Goal: Task Accomplishment & Management: Complete application form

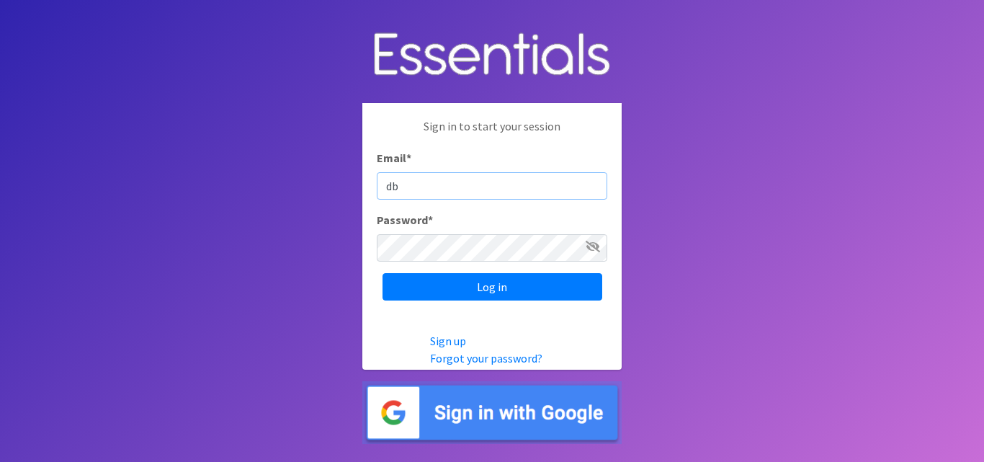
click at [456, 192] on input "db" at bounding box center [492, 185] width 230 height 27
type input "[EMAIL_ADDRESS][DOMAIN_NAME]"
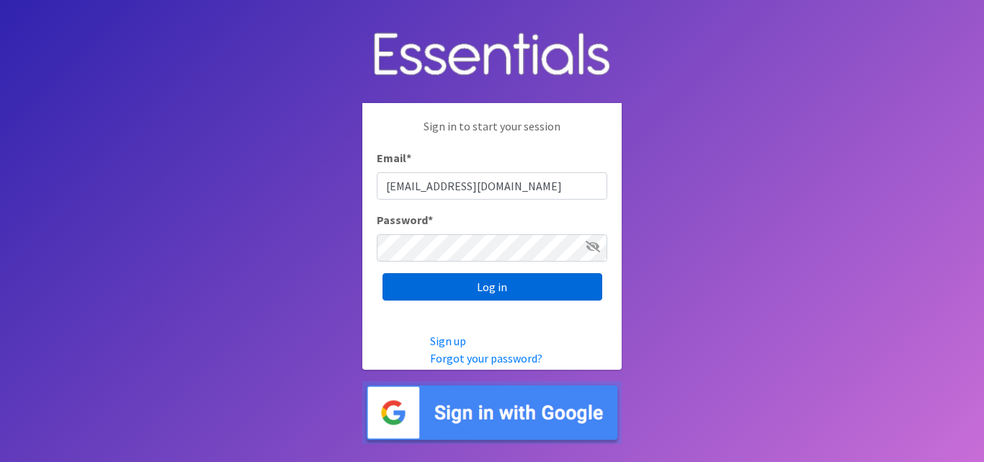
click at [413, 284] on input "Log in" at bounding box center [492, 286] width 220 height 27
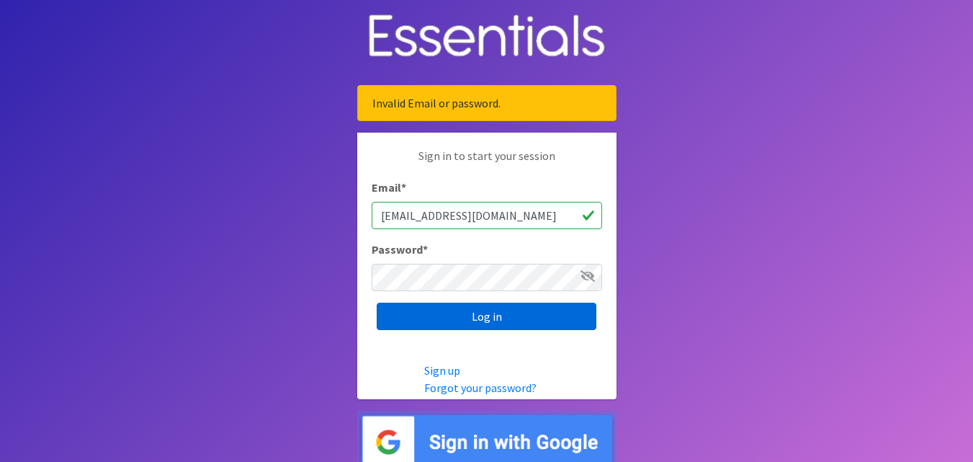
click at [408, 315] on input "Log in" at bounding box center [487, 315] width 220 height 27
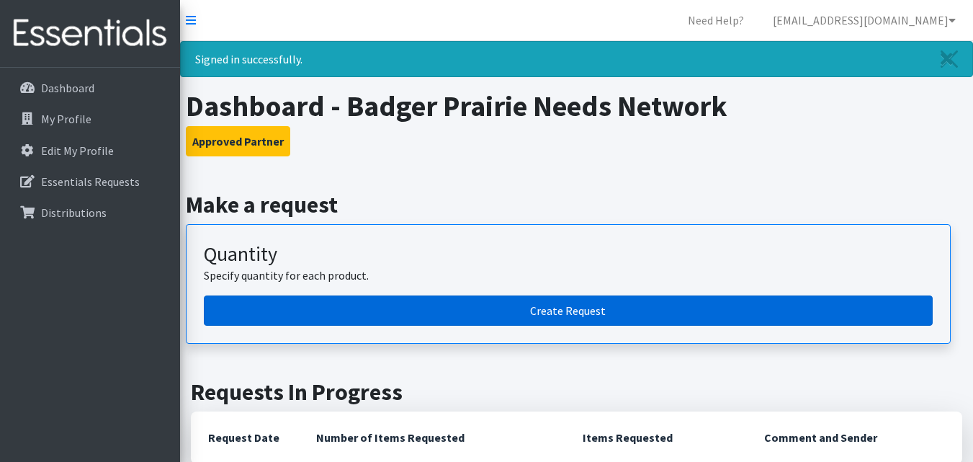
click at [609, 307] on link "Create Request" at bounding box center [568, 310] width 729 height 30
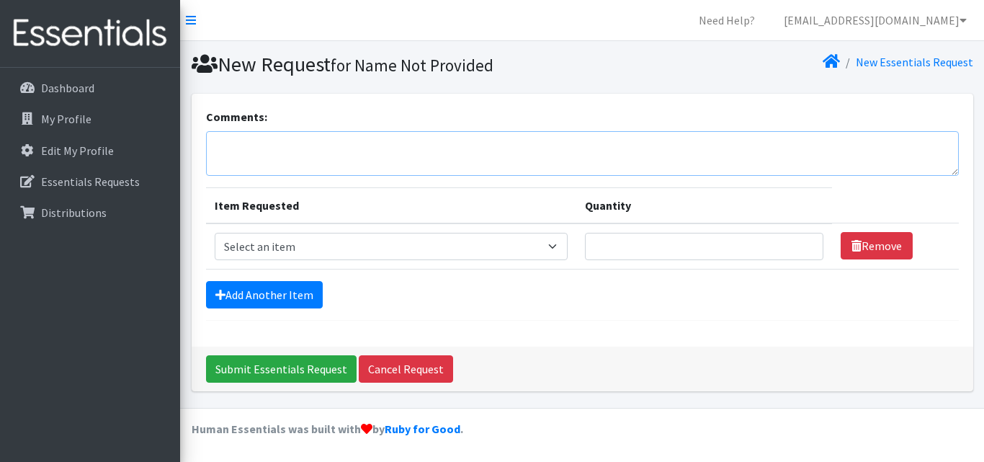
click at [349, 152] on textarea "Comments:" at bounding box center [582, 153] width 752 height 45
type textarea "D"
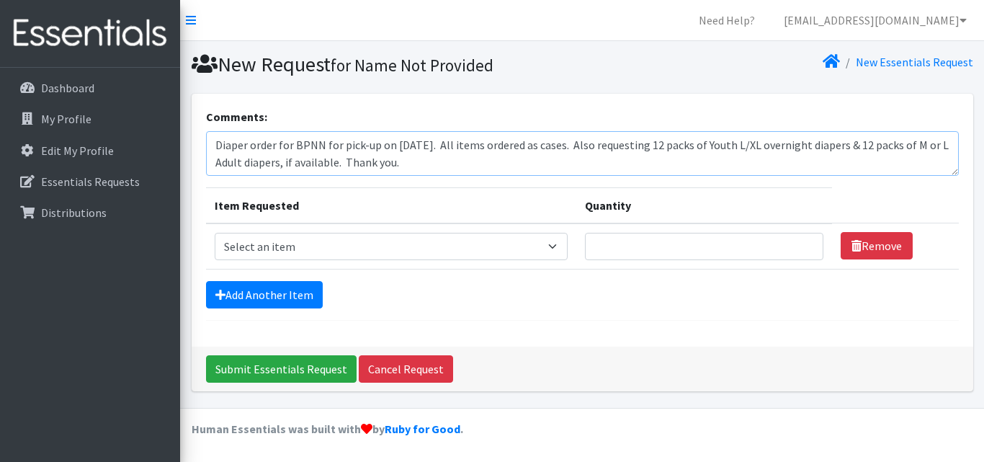
click at [911, 146] on textarea "Diaper order for BPNN for pick-up on 08/27/25. All items ordered as cases. Also…" at bounding box center [582, 153] width 752 height 45
type textarea "Diaper order for BPNN for pick-up on 08/27/25. All items ordered as cases. Also…"
click at [561, 239] on select "Select an item Box - 2T-3T Pull-ups [200 Pull-ups/8 Packs] Box - 3T-4T Pull-ups…" at bounding box center [391, 246] width 353 height 27
select select "14391"
click at [215, 233] on select "Select an item Box - 2T-3T Pull-ups [200 Pull-ups/8 Packs] Box - 3T-4T Pull-ups…" at bounding box center [391, 246] width 353 height 27
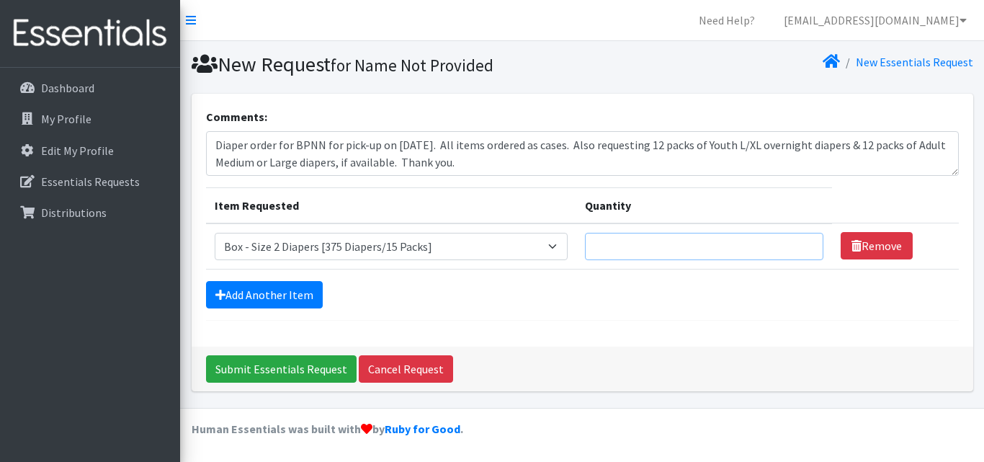
click at [618, 248] on input "Quantity" at bounding box center [704, 246] width 238 height 27
type input "1"
click at [305, 286] on link "Add Another Item" at bounding box center [264, 294] width 117 height 27
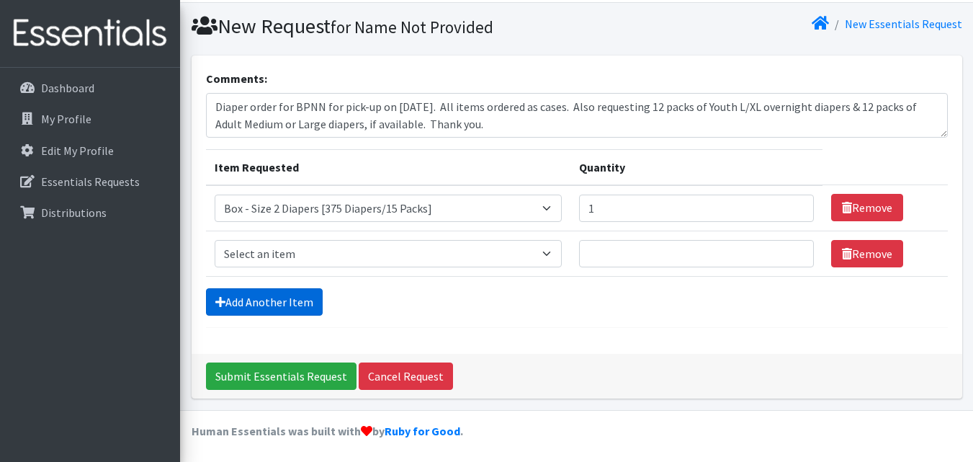
scroll to position [40, 0]
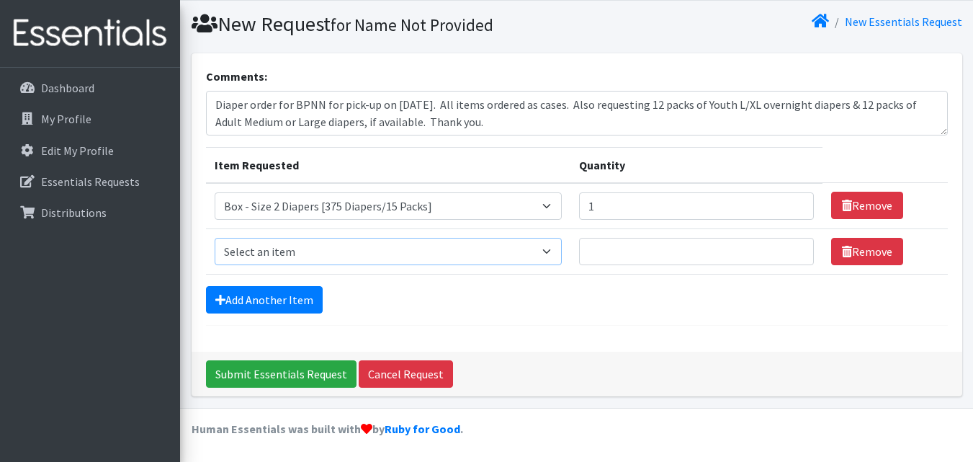
click at [555, 252] on select "Select an item Box - 2T-3T Pull-ups [200 Pull-ups/8 Packs] Box - 3T-4T Pull-ups…" at bounding box center [389, 251] width 348 height 27
select select "14392"
click at [215, 238] on select "Select an item Box - 2T-3T Pull-ups [200 Pull-ups/8 Packs] Box - 3T-4T Pull-ups…" at bounding box center [389, 251] width 348 height 27
click at [634, 248] on input "Quantity" at bounding box center [696, 251] width 235 height 27
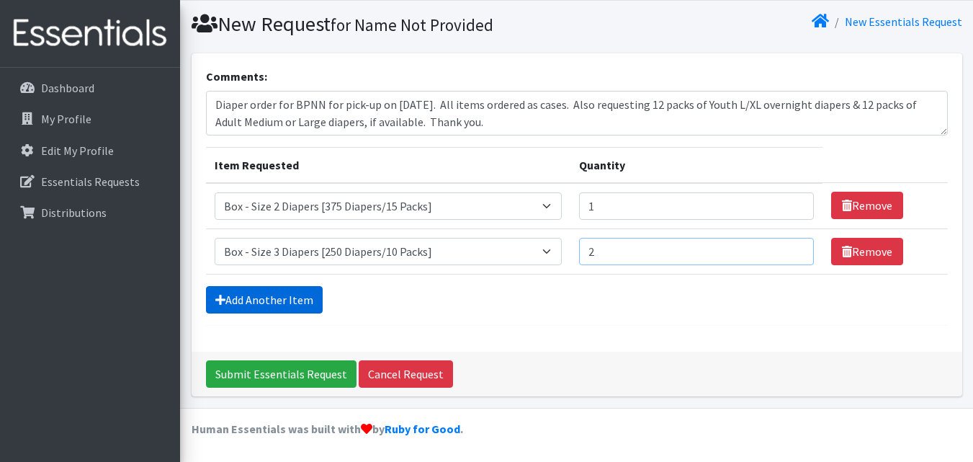
type input "2"
click at [270, 297] on link "Add Another Item" at bounding box center [264, 299] width 117 height 27
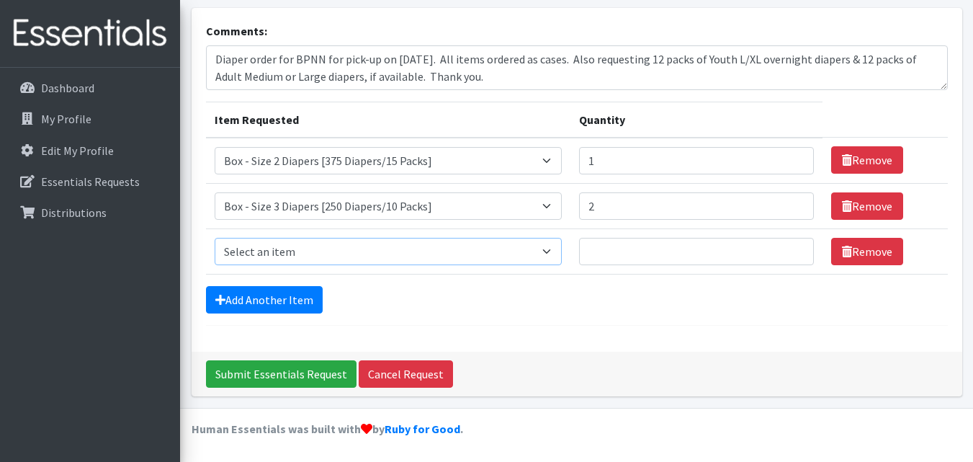
click at [556, 251] on select "Select an item Box - 2T-3T Pull-ups [200 Pull-ups/8 Packs] Box - 3T-4T Pull-ups…" at bounding box center [389, 251] width 348 height 27
select select "14393"
click at [215, 238] on select "Select an item Box - 2T-3T Pull-ups [200 Pull-ups/8 Packs] Box - 3T-4T Pull-ups…" at bounding box center [389, 251] width 348 height 27
click at [629, 251] on input "Quantity" at bounding box center [696, 251] width 235 height 27
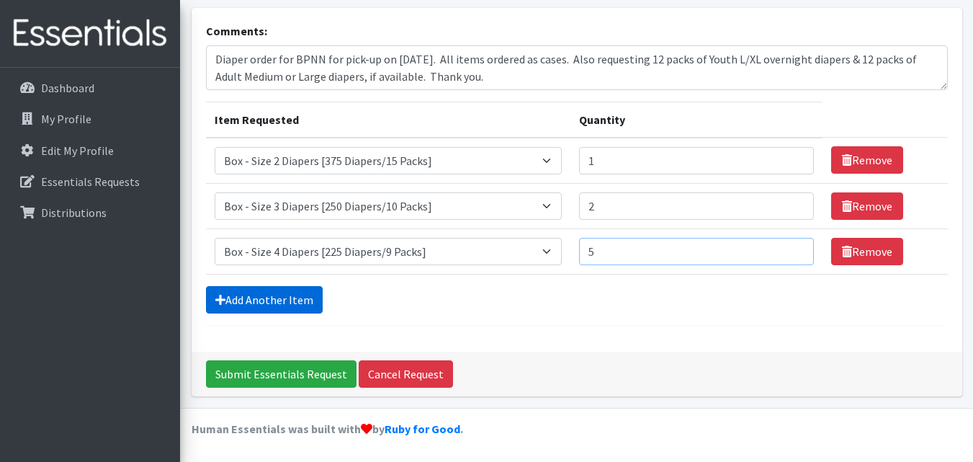
type input "5"
click at [284, 300] on link "Add Another Item" at bounding box center [264, 299] width 117 height 27
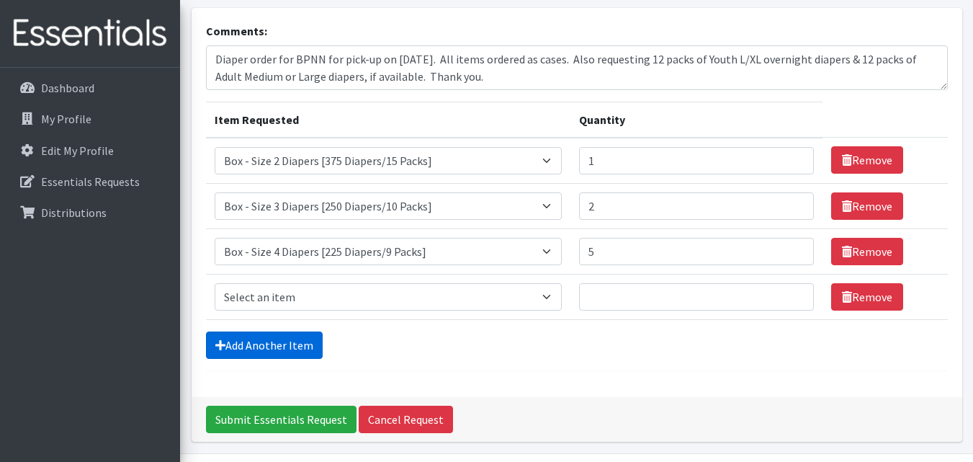
scroll to position [131, 0]
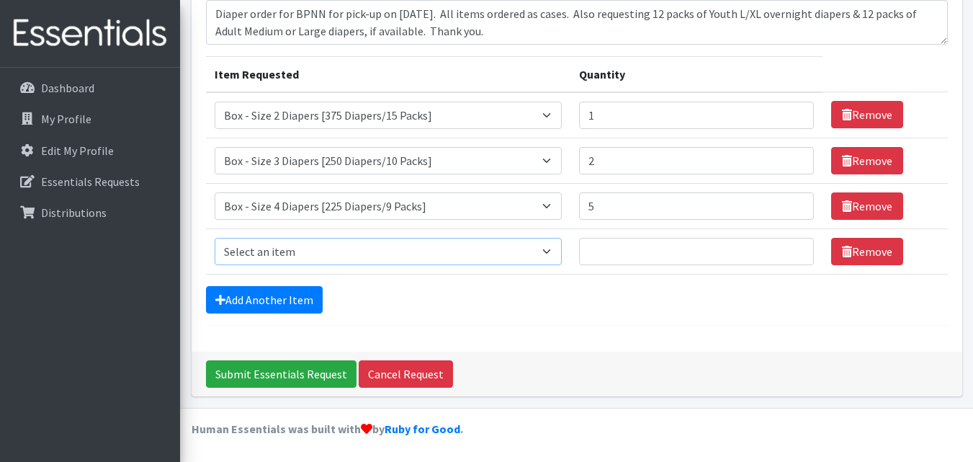
click at [557, 253] on select "Select an item Box - 2T-3T Pull-ups [200 Pull-ups/8 Packs] Box - 3T-4T Pull-ups…" at bounding box center [389, 251] width 348 height 27
select select "14394"
click at [215, 238] on select "Select an item Box - 2T-3T Pull-ups [200 Pull-ups/8 Packs] Box - 3T-4T Pull-ups…" at bounding box center [389, 251] width 348 height 27
click at [621, 249] on input "Quantity" at bounding box center [696, 251] width 235 height 27
drag, startPoint x: 621, startPoint y: 249, endPoint x: 582, endPoint y: 257, distance: 40.4
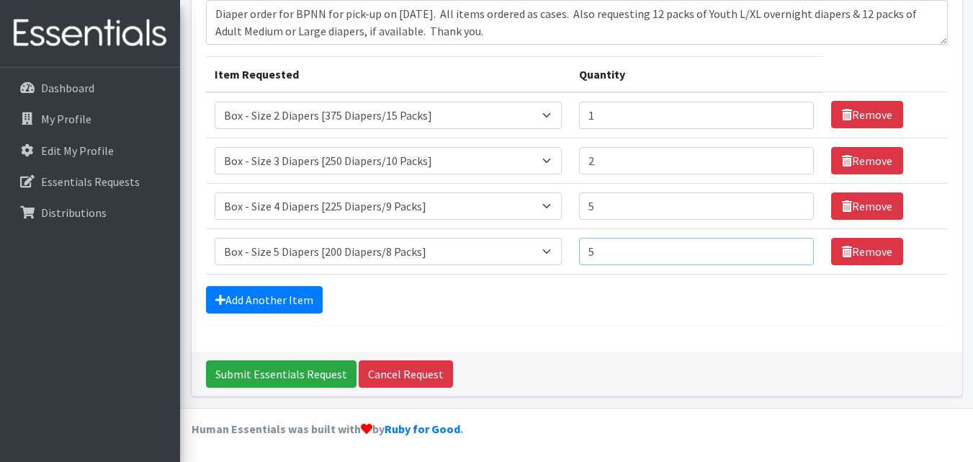
click at [582, 257] on td "Quantity 5" at bounding box center [696, 250] width 252 height 45
type input "5"
click at [301, 296] on link "Add Another Item" at bounding box center [264, 299] width 117 height 27
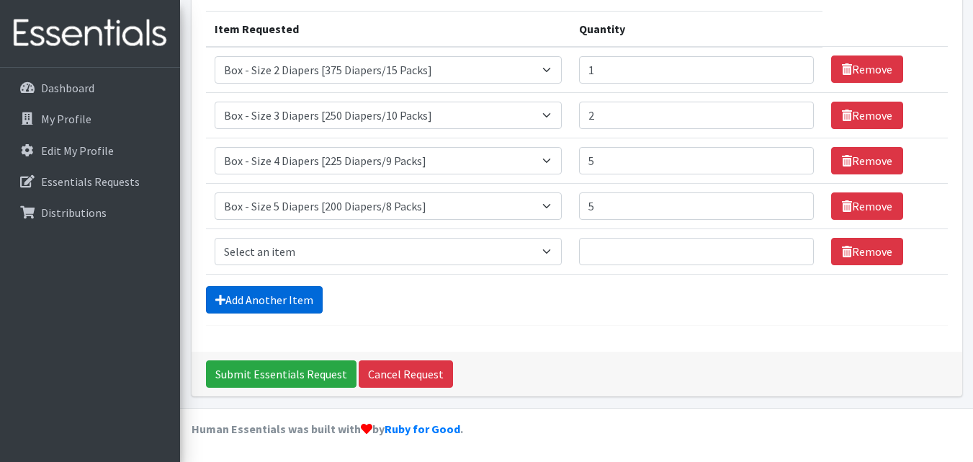
click at [301, 296] on link "Add Another Item" at bounding box center [264, 299] width 117 height 27
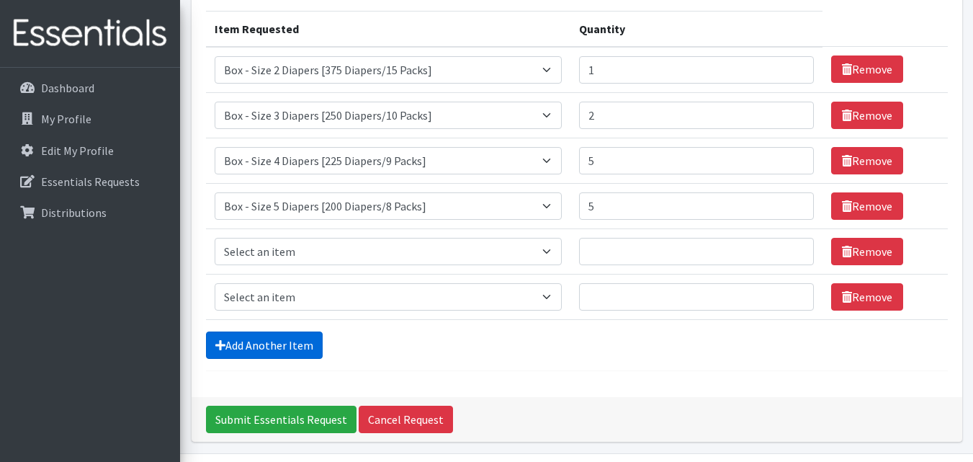
scroll to position [222, 0]
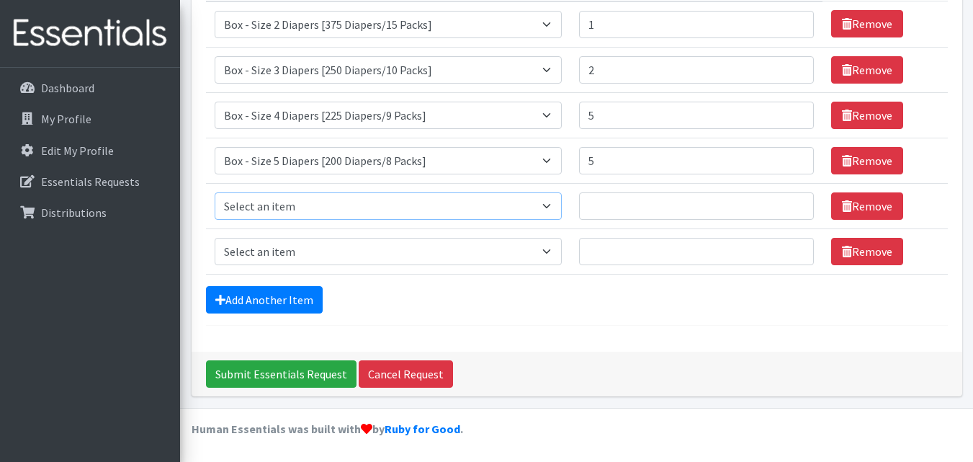
click at [554, 205] on select "Select an item Box - 2T-3T Pull-ups [200 Pull-ups/8 Packs] Box - 3T-4T Pull-ups…" at bounding box center [389, 205] width 348 height 27
select select "14395"
click at [215, 192] on select "Select an item Box - 2T-3T Pull-ups [200 Pull-ups/8 Packs] Box - 3T-4T Pull-ups…" at bounding box center [389, 205] width 348 height 27
click at [618, 209] on input "Quantity" at bounding box center [696, 205] width 235 height 27
type input "14"
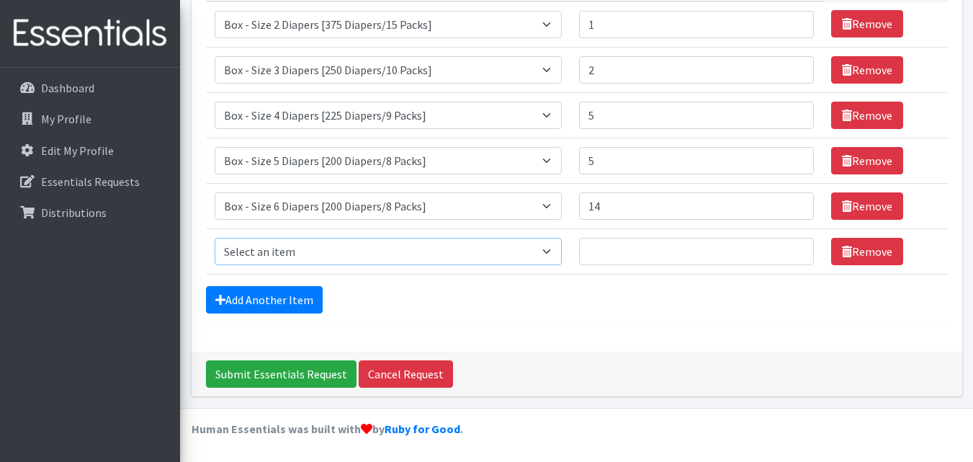
click at [554, 251] on select "Select an item Box - 2T-3T Pull-ups [200 Pull-ups/8 Packs] Box - 3T-4T Pull-ups…" at bounding box center [389, 251] width 348 height 27
click at [554, 250] on select "Select an item Box - 2T-3T Pull-ups [200 Pull-ups/8 Packs] Box - 3T-4T Pull-ups…" at bounding box center [389, 251] width 348 height 27
click at [560, 249] on select "Select an item Box - 2T-3T Pull-ups [200 Pull-ups/8 Packs] Box - 3T-4T Pull-ups…" at bounding box center [389, 251] width 348 height 27
select select "14396"
click at [215, 238] on select "Select an item Box - 2T-3T Pull-ups [200 Pull-ups/8 Packs] Box - 3T-4T Pull-ups…" at bounding box center [389, 251] width 348 height 27
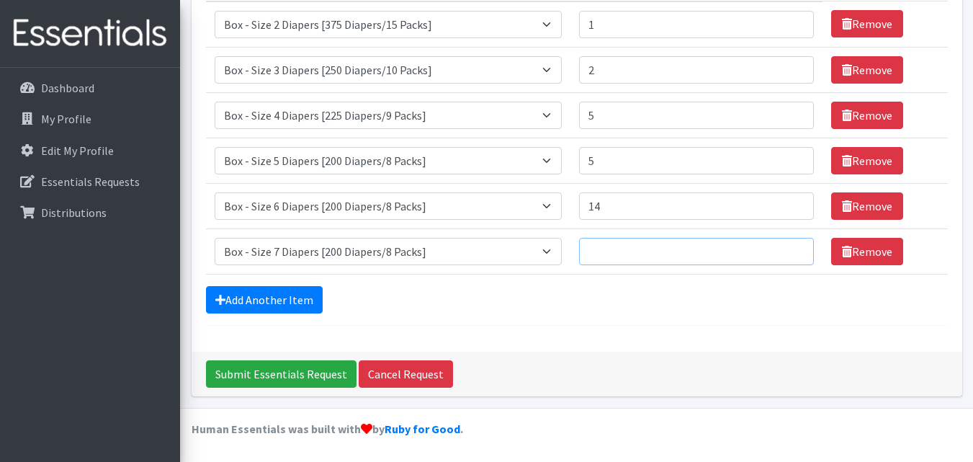
click at [606, 251] on input "Quantity" at bounding box center [696, 251] width 235 height 27
type input "9"
click at [288, 300] on link "Add Another Item" at bounding box center [264, 299] width 117 height 27
click at [554, 250] on select "Select an item Box - 2T-3T Pull-ups [200 Pull-ups/8 Packs] Box - 3T-4T Pull-ups…" at bounding box center [389, 251] width 348 height 27
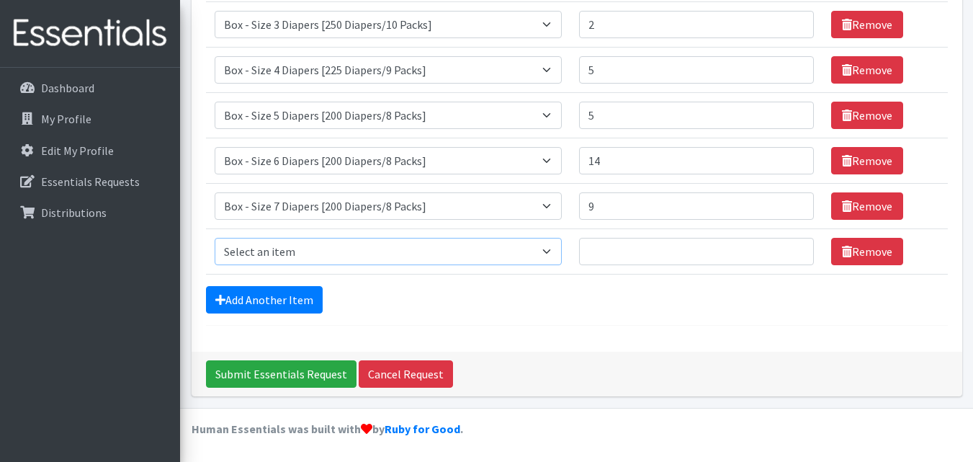
select select "14397"
click at [215, 238] on select "Select an item Box - 2T-3T Pull-ups [200 Pull-ups/8 Packs] Box - 3T-4T Pull-ups…" at bounding box center [389, 251] width 348 height 27
click at [603, 253] on input "Quantity" at bounding box center [696, 251] width 235 height 27
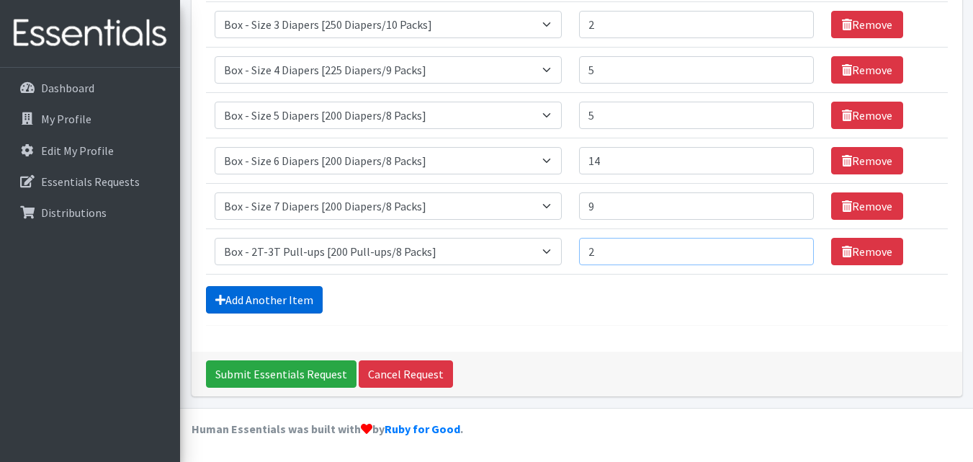
type input "2"
click at [310, 289] on link "Add Another Item" at bounding box center [264, 299] width 117 height 27
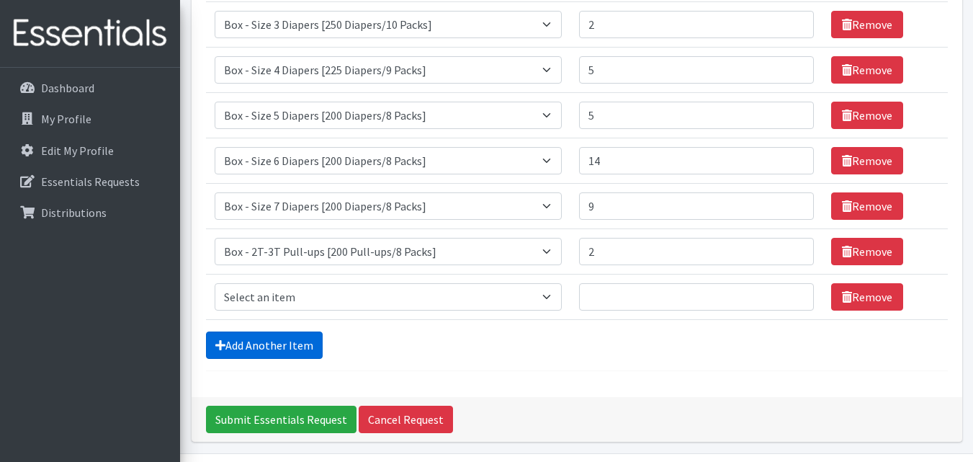
scroll to position [312, 0]
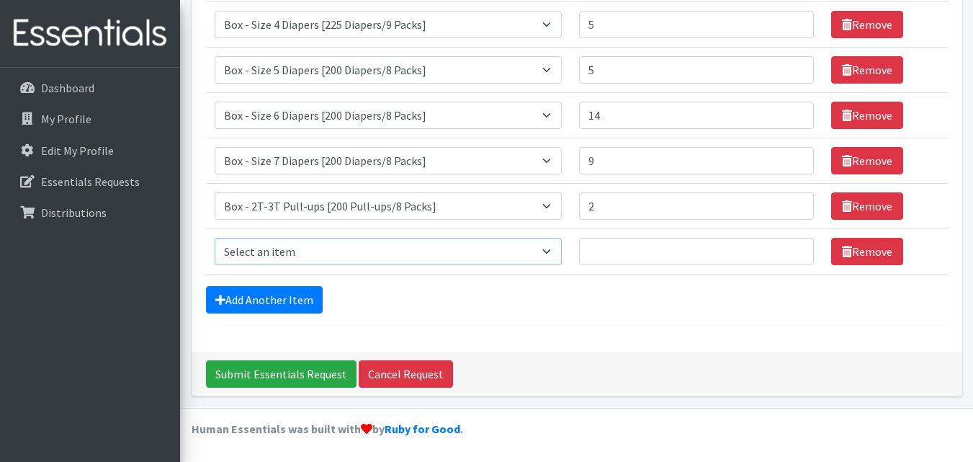
click at [554, 250] on select "Select an item Box - 2T-3T Pull-ups [200 Pull-ups/8 Packs] Box - 3T-4T Pull-ups…" at bounding box center [389, 251] width 348 height 27
select select "14399"
click at [215, 238] on select "Select an item Box - 2T-3T Pull-ups [200 Pull-ups/8 Packs] Box - 3T-4T Pull-ups…" at bounding box center [389, 251] width 348 height 27
click at [612, 250] on input "Quantity" at bounding box center [696, 251] width 235 height 27
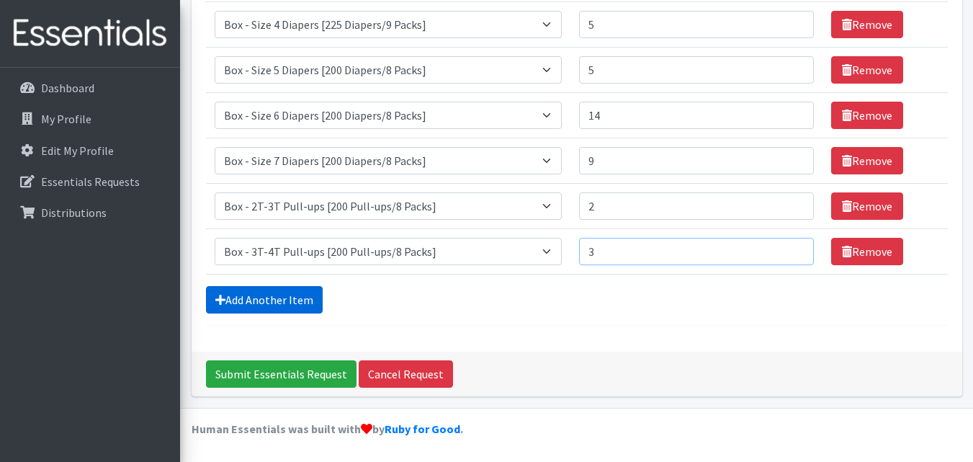
type input "3"
click at [279, 300] on link "Add Another Item" at bounding box center [264, 299] width 117 height 27
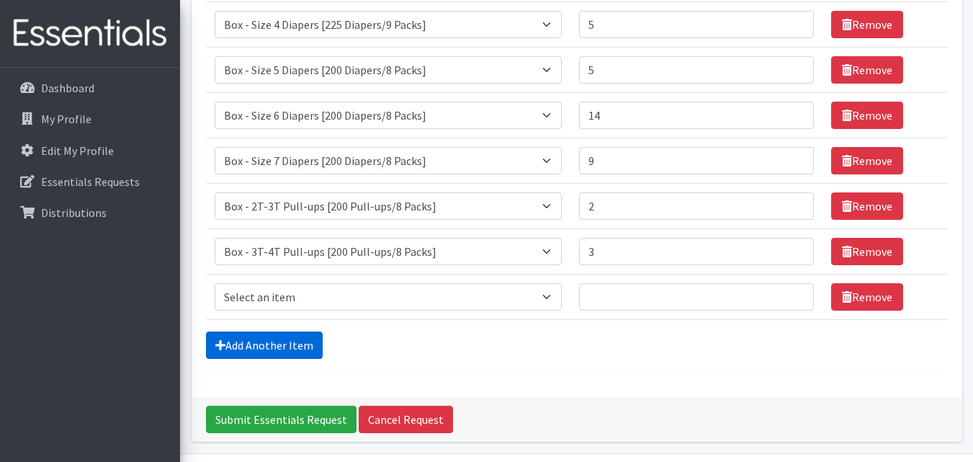
scroll to position [358, 0]
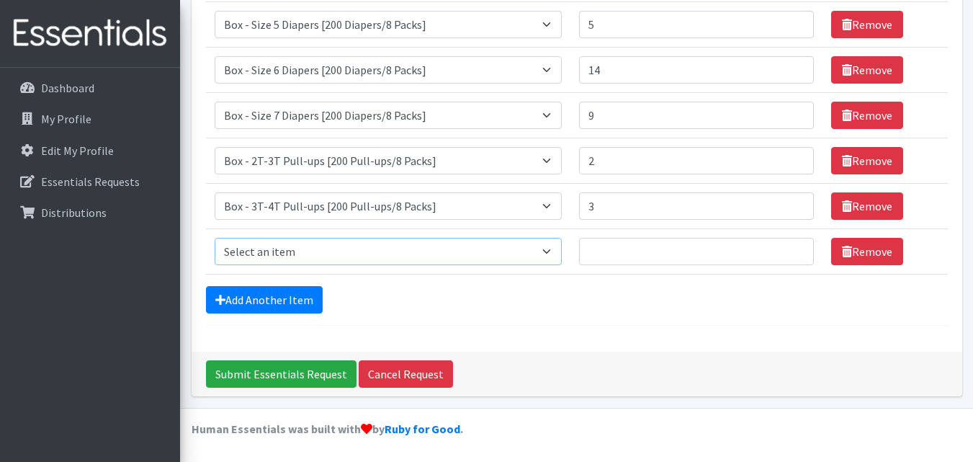
click at [552, 254] on select "Select an item Box - 2T-3T Pull-ups [200 Pull-ups/8 Packs] Box - 3T-4T Pull-ups…" at bounding box center [389, 251] width 348 height 27
select select "14400"
click at [215, 238] on select "Select an item Box - 2T-3T Pull-ups [200 Pull-ups/8 Packs] Box - 3T-4T Pull-ups…" at bounding box center [389, 251] width 348 height 27
click at [606, 253] on input "Quantity" at bounding box center [696, 251] width 235 height 27
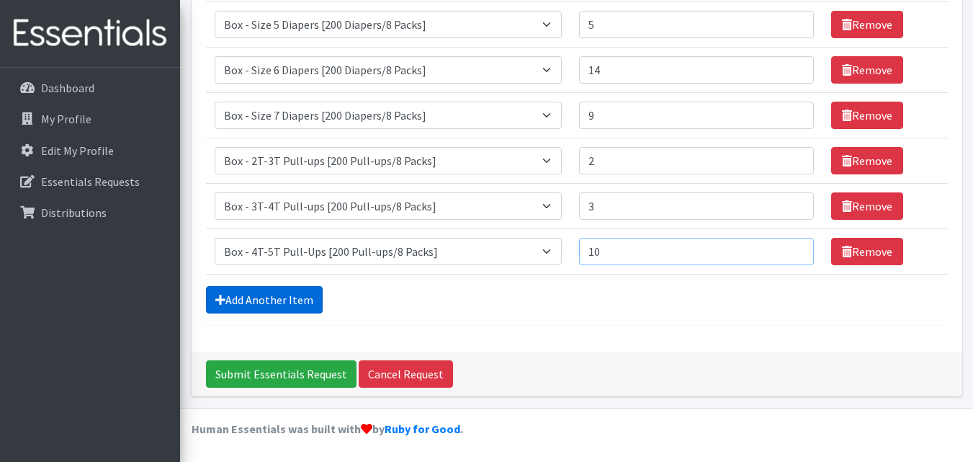
type input "10"
click at [289, 295] on link "Add Another Item" at bounding box center [264, 299] width 117 height 27
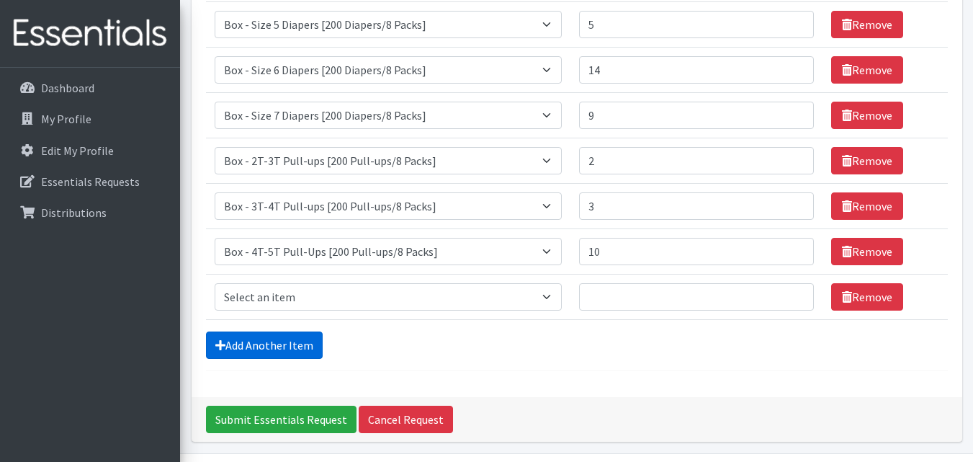
scroll to position [403, 0]
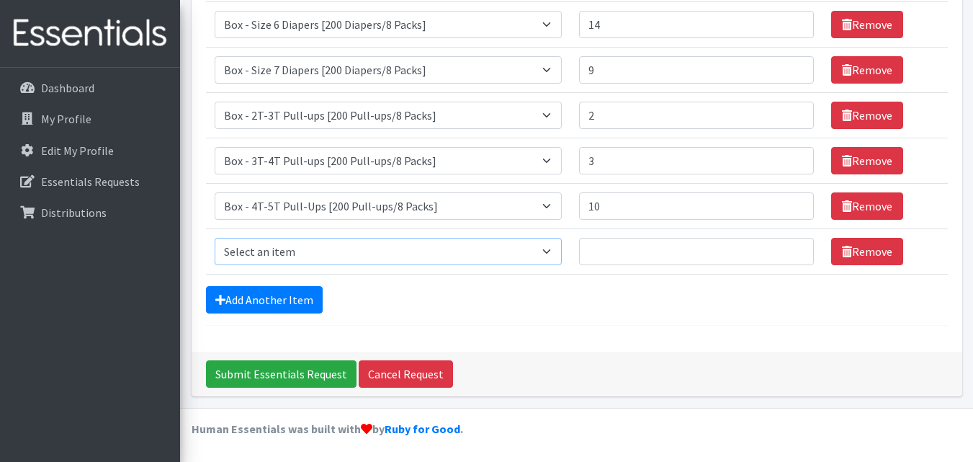
click at [552, 252] on select "Select an item Box - 2T-3T Pull-ups [200 Pull-ups/8 Packs] Box - 3T-4T Pull-ups…" at bounding box center [389, 251] width 348 height 27
select select "14401"
click at [215, 238] on select "Select an item Box - 2T-3T Pull-ups [200 Pull-ups/8 Packs] Box - 3T-4T Pull-ups…" at bounding box center [389, 251] width 348 height 27
click at [608, 250] on input "Quantity" at bounding box center [696, 251] width 235 height 27
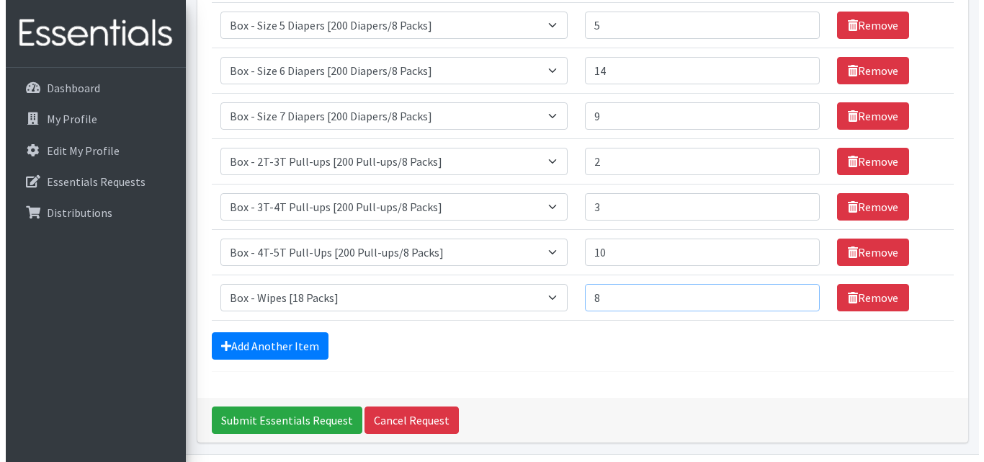
scroll to position [392, 0]
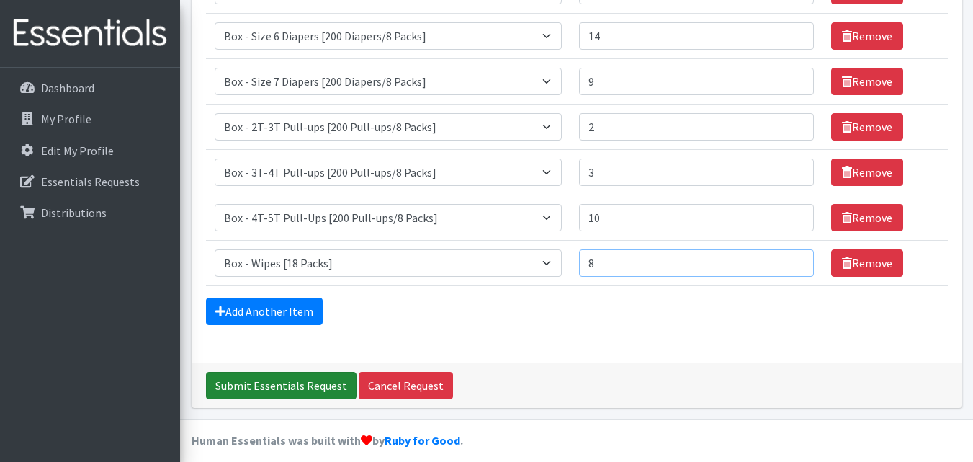
type input "8"
click at [310, 386] on input "Submit Essentials Request" at bounding box center [281, 385] width 150 height 27
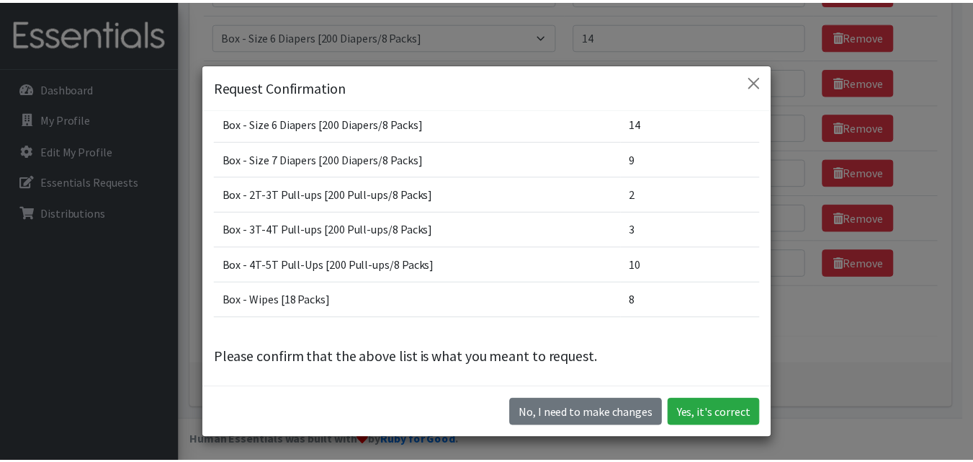
scroll to position [197, 0]
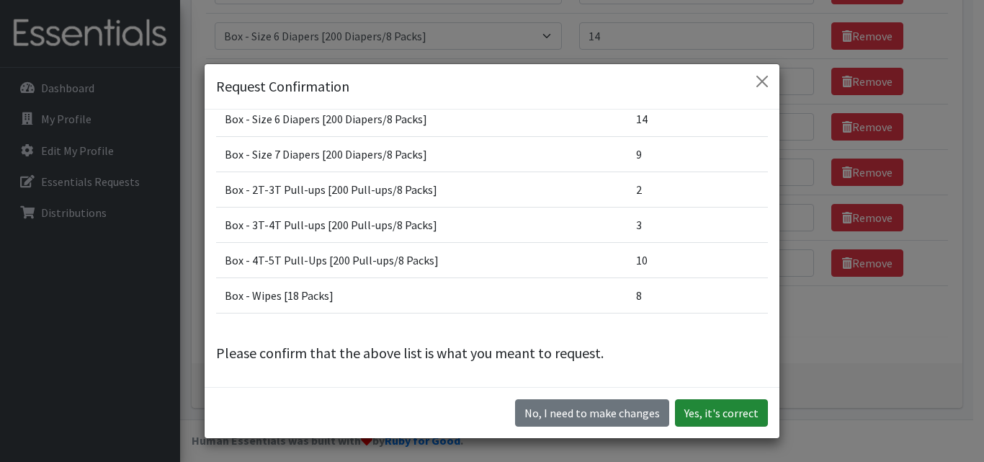
click at [719, 413] on button "Yes, it's correct" at bounding box center [721, 412] width 93 height 27
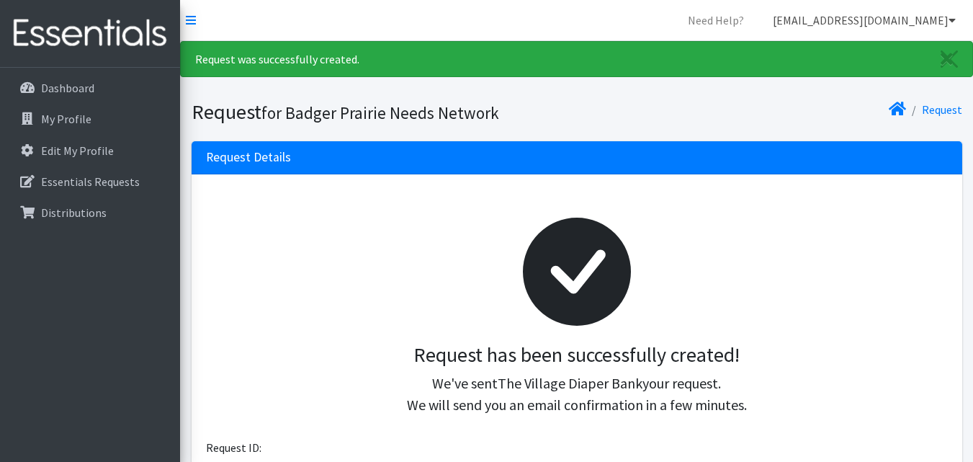
click at [952, 22] on icon at bounding box center [951, 20] width 7 height 12
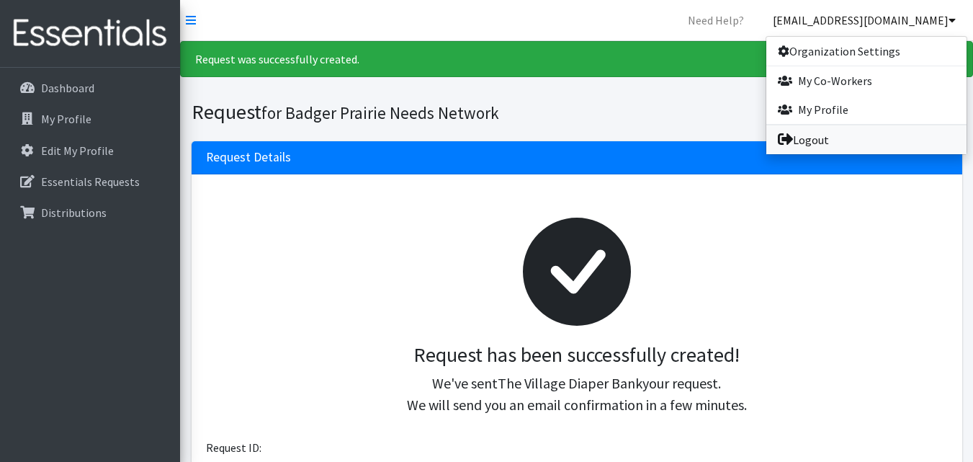
click at [817, 140] on link "Logout" at bounding box center [866, 139] width 200 height 29
